Goal: Navigation & Orientation: Understand site structure

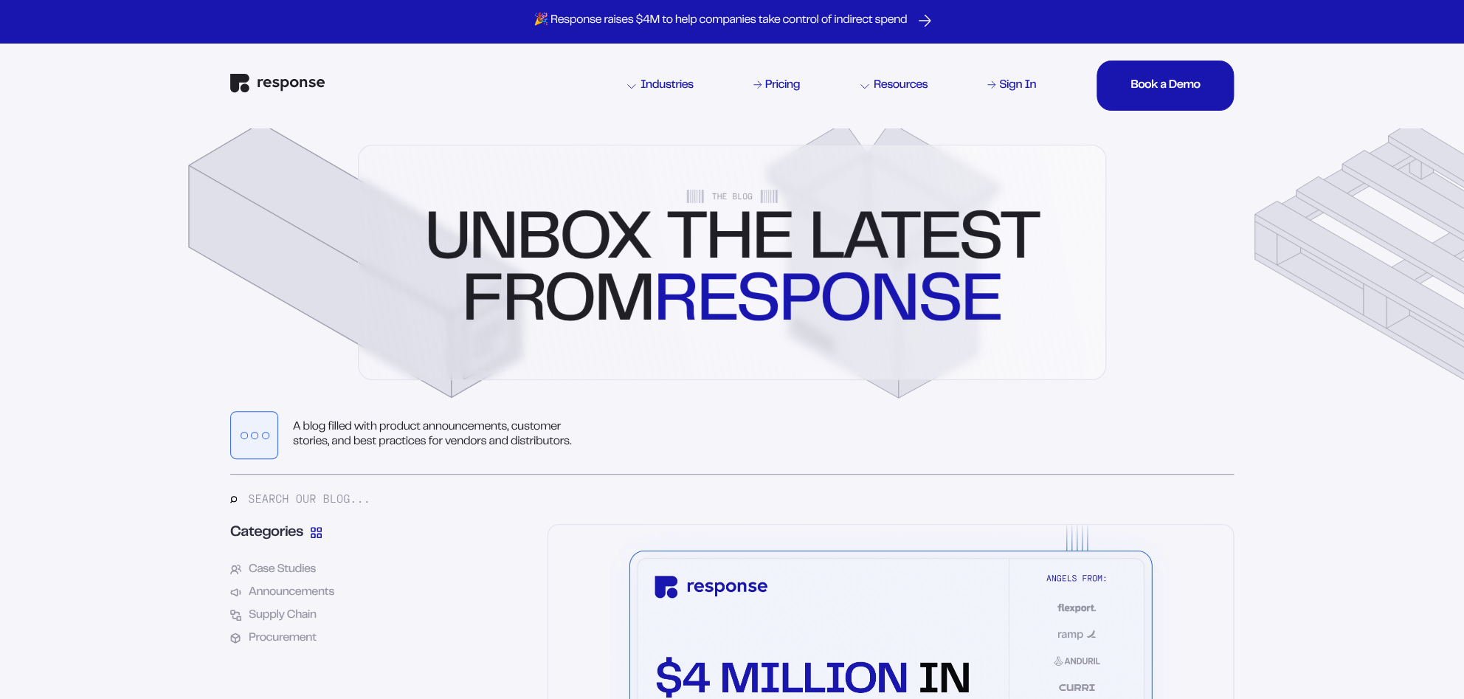
click at [314, 77] on img "Response Home" at bounding box center [277, 83] width 94 height 19
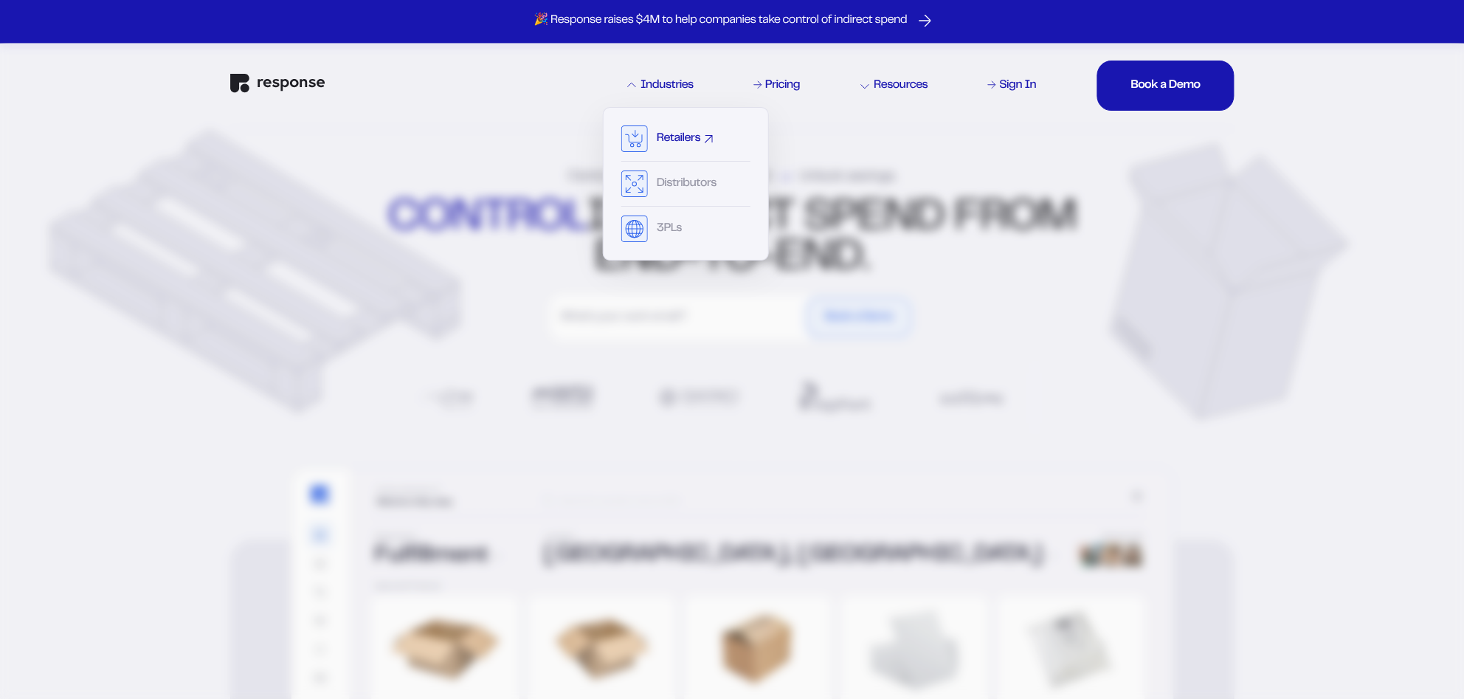
click at [687, 137] on div "Retailers" at bounding box center [679, 139] width 44 height 12
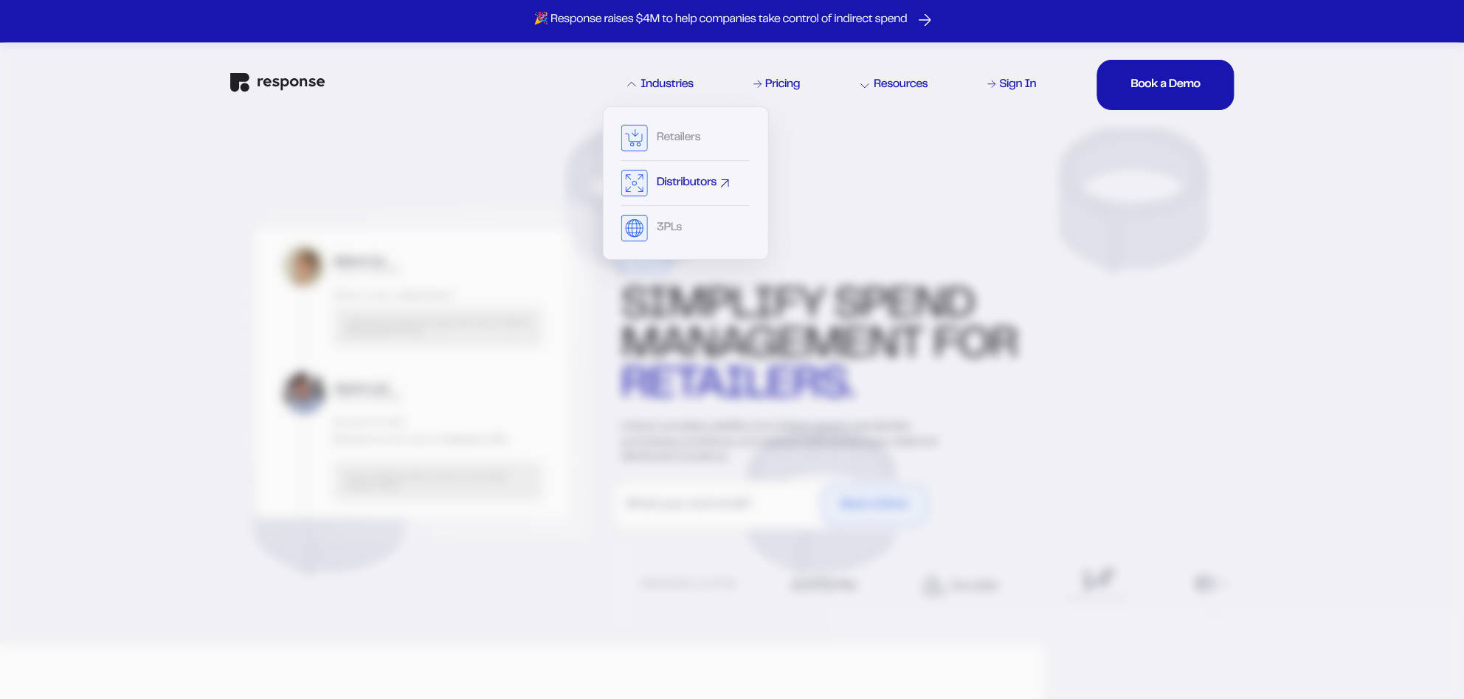
click at [685, 181] on div "Distributors" at bounding box center [687, 183] width 60 height 12
